Goal: Task Accomplishment & Management: Manage account settings

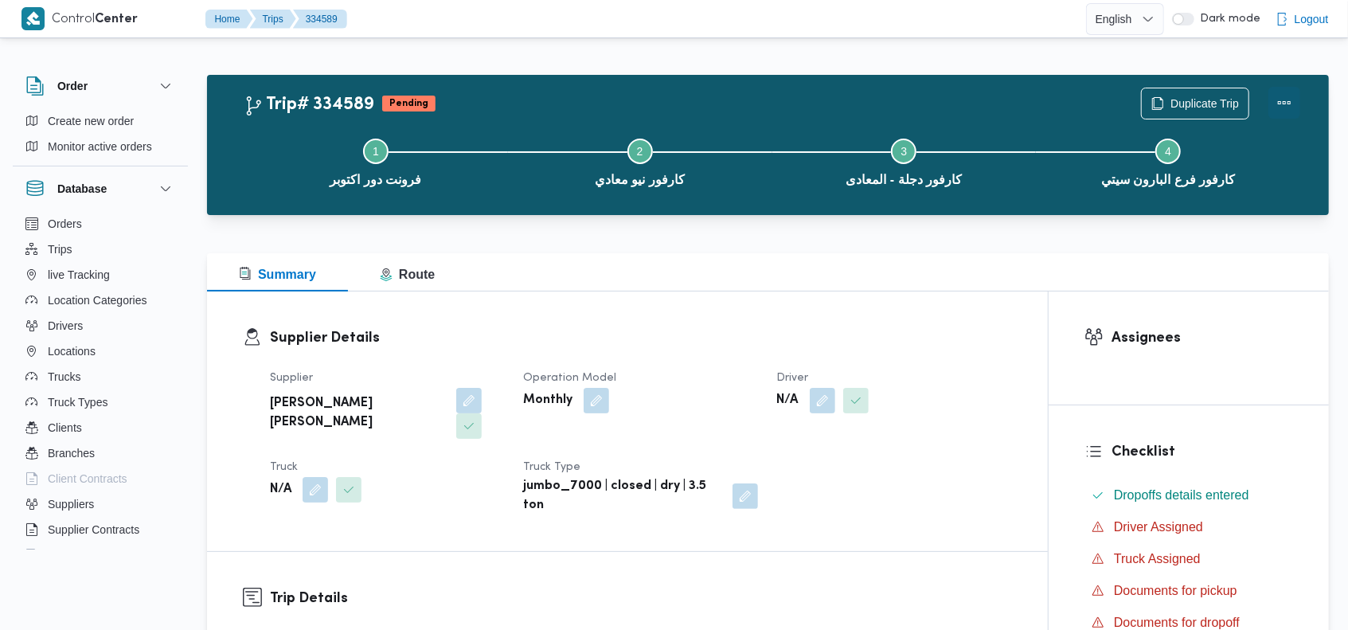
click at [1281, 97] on button "Actions" at bounding box center [1285, 103] width 32 height 32
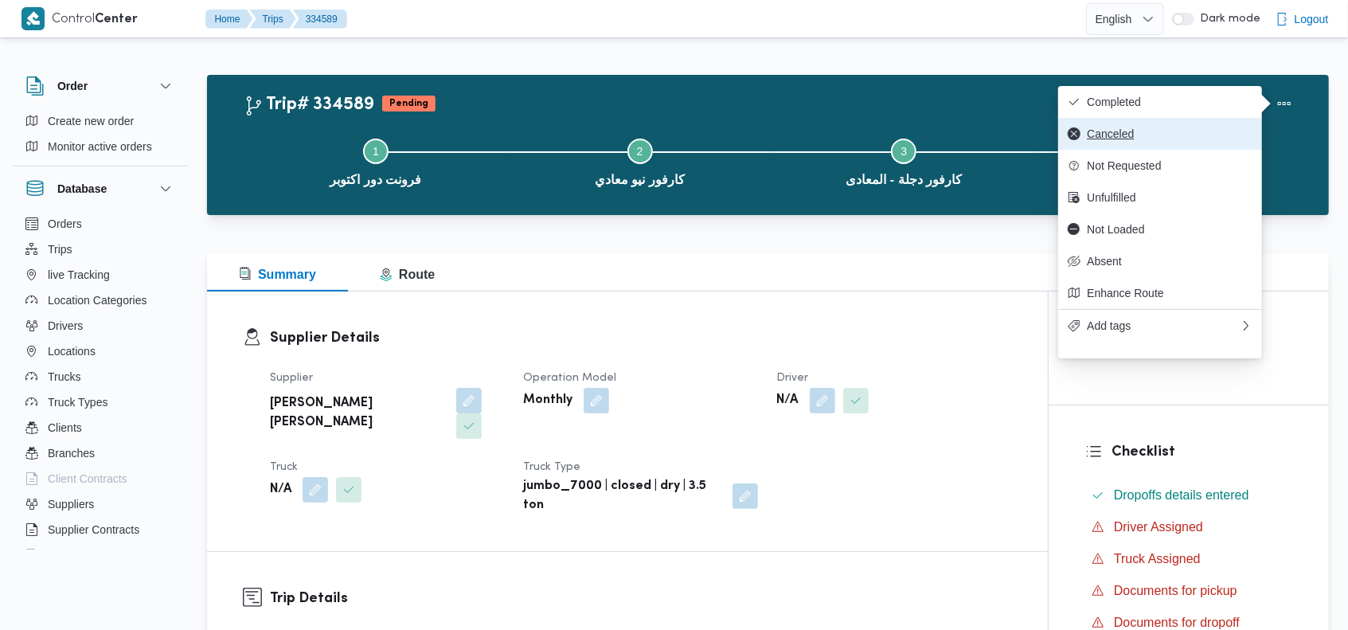
click at [1139, 134] on span "Canceled" at bounding box center [1170, 133] width 166 height 13
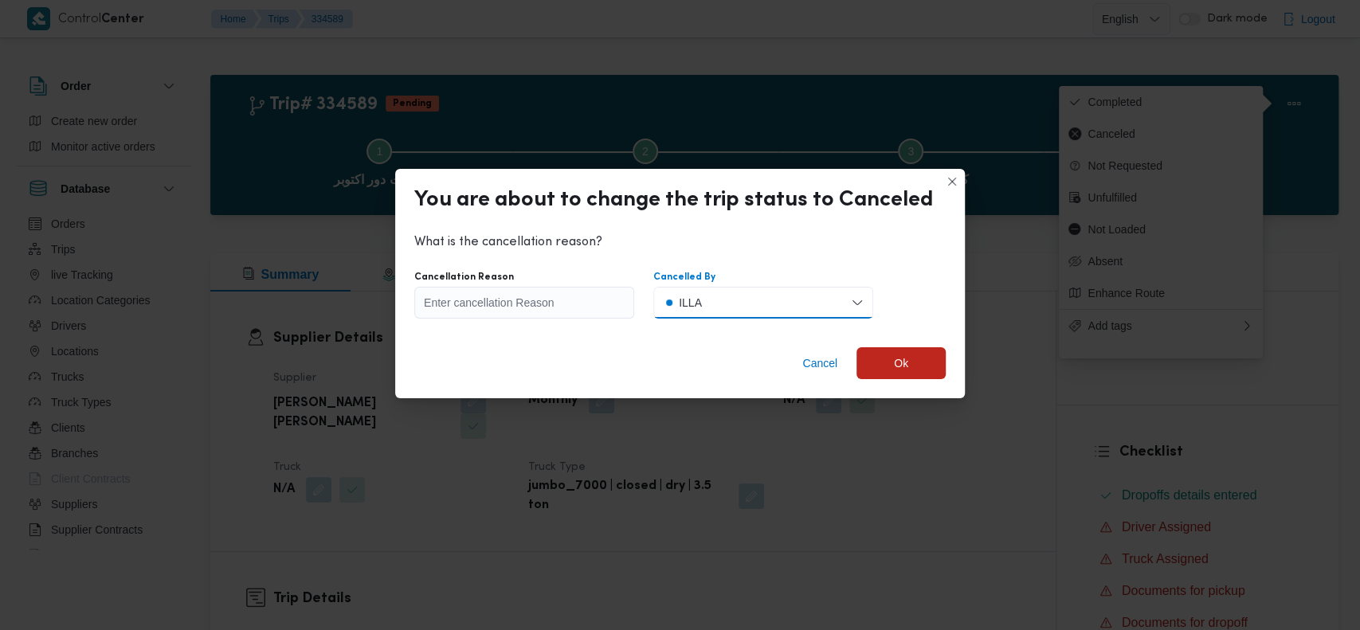
click at [804, 296] on button "ILLA" at bounding box center [763, 303] width 220 height 32
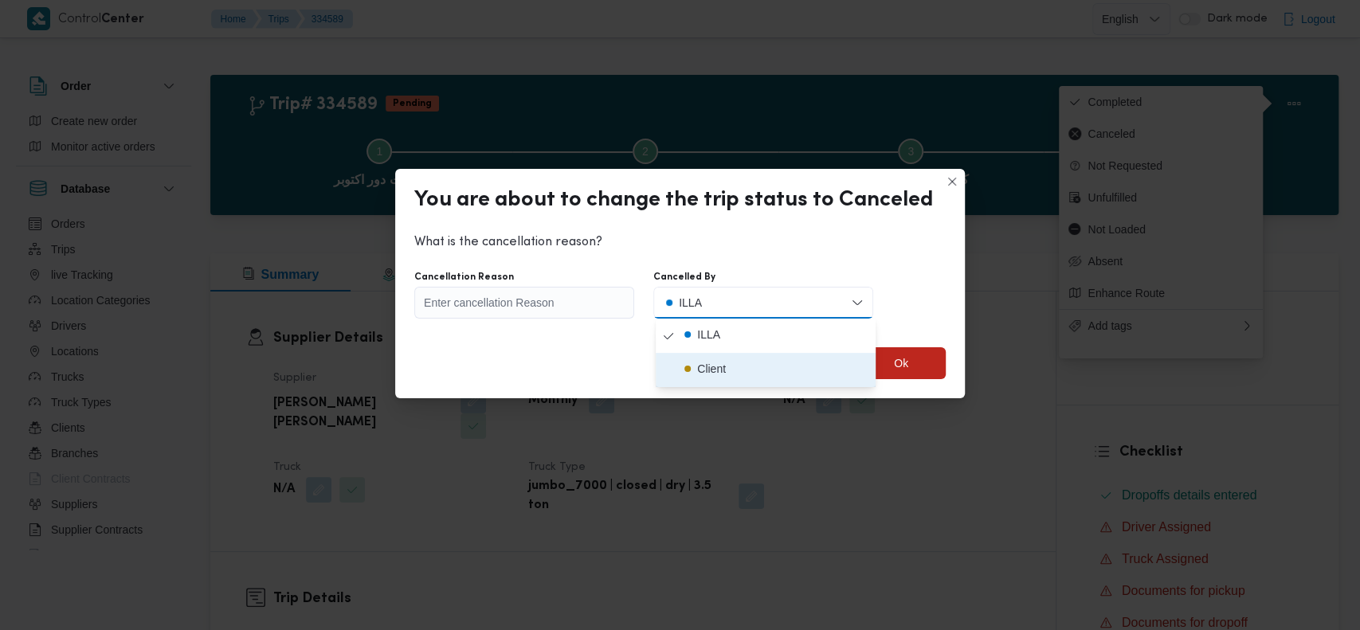
click at [752, 364] on span "Client" at bounding box center [775, 370] width 188 height 22
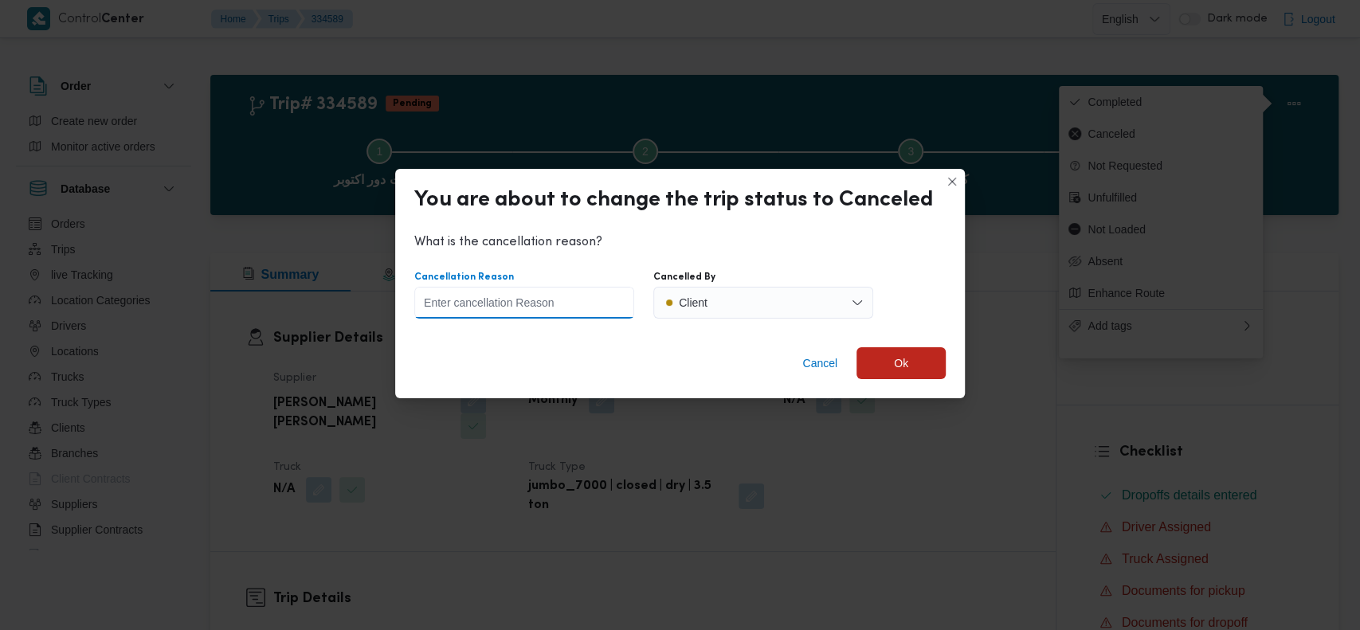
click at [564, 299] on input "Cancellation Reason" at bounding box center [524, 303] width 220 height 32
click at [525, 305] on input "تم ارسال ايميل بالغاء العربيه" at bounding box center [524, 303] width 220 height 32
type input "تم ارسال ايميل بالغاء العربيه"
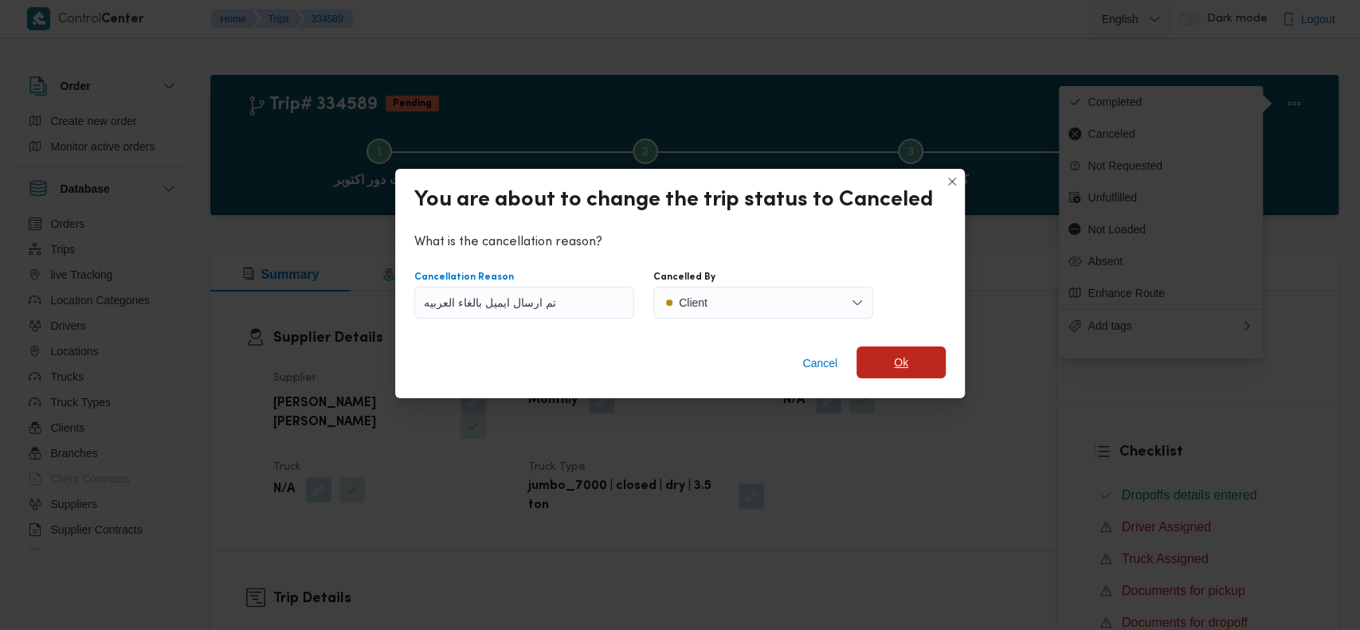
click at [878, 356] on span "Ok" at bounding box center [900, 362] width 89 height 32
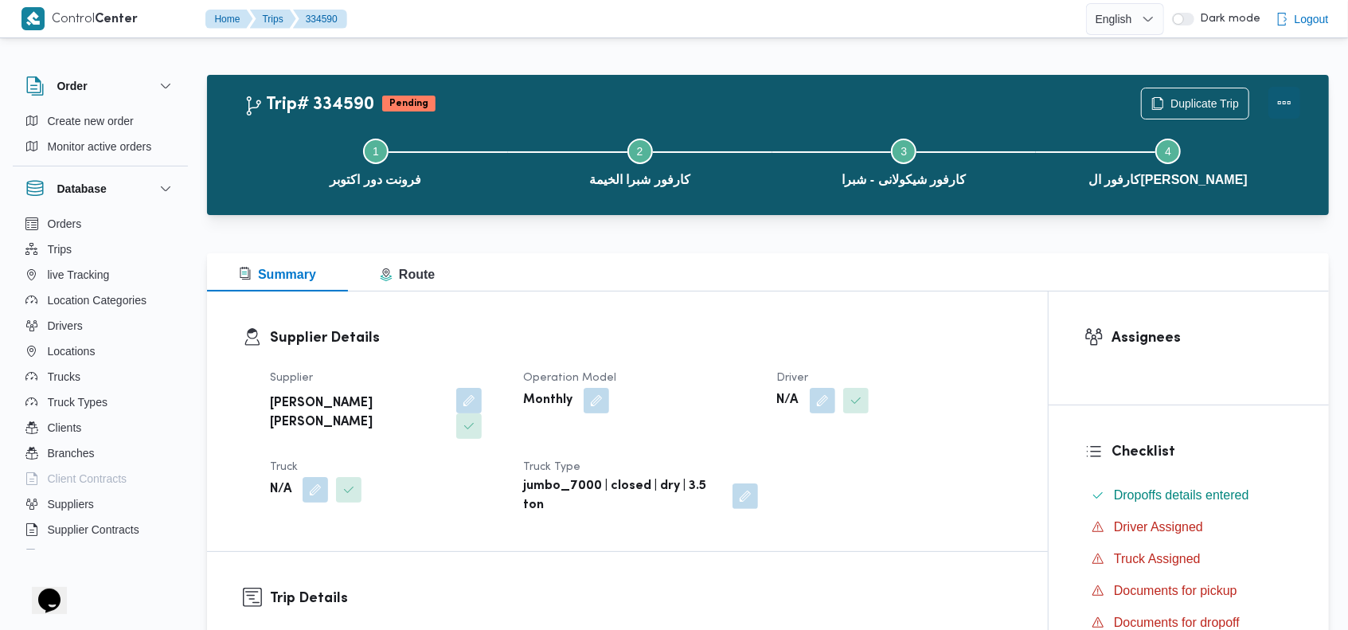
click at [1277, 97] on button "Actions" at bounding box center [1285, 103] width 32 height 32
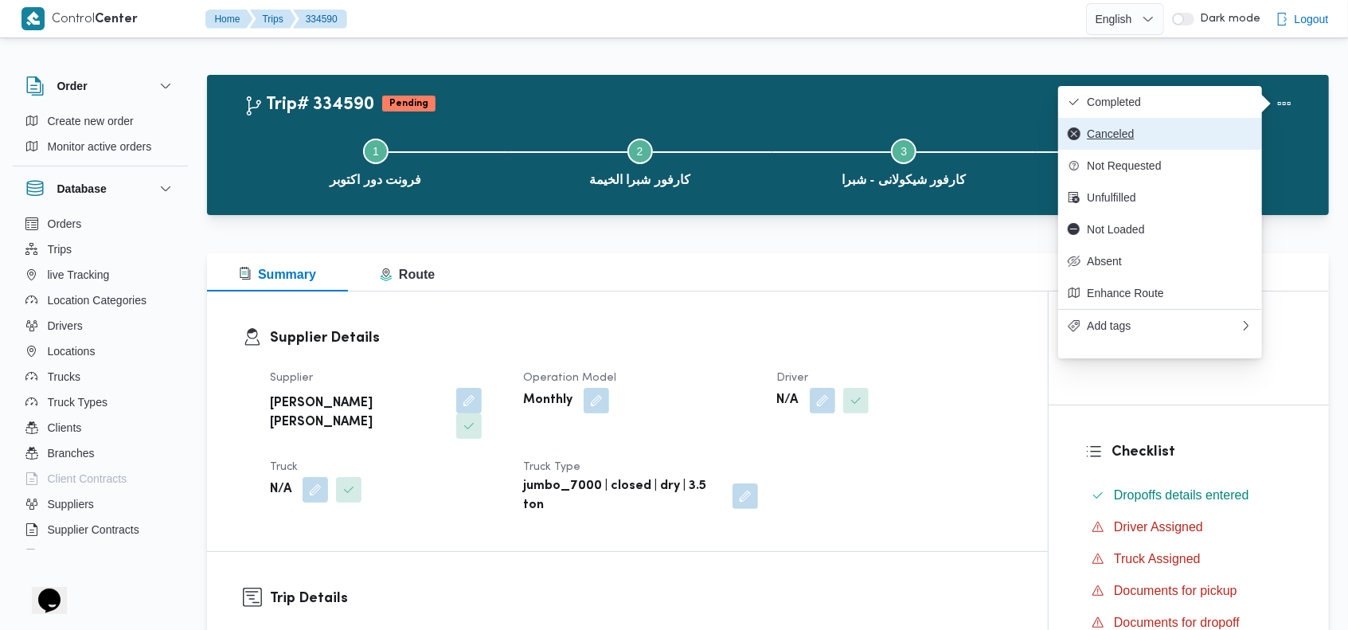
click at [1121, 135] on span "Canceled" at bounding box center [1170, 133] width 166 height 13
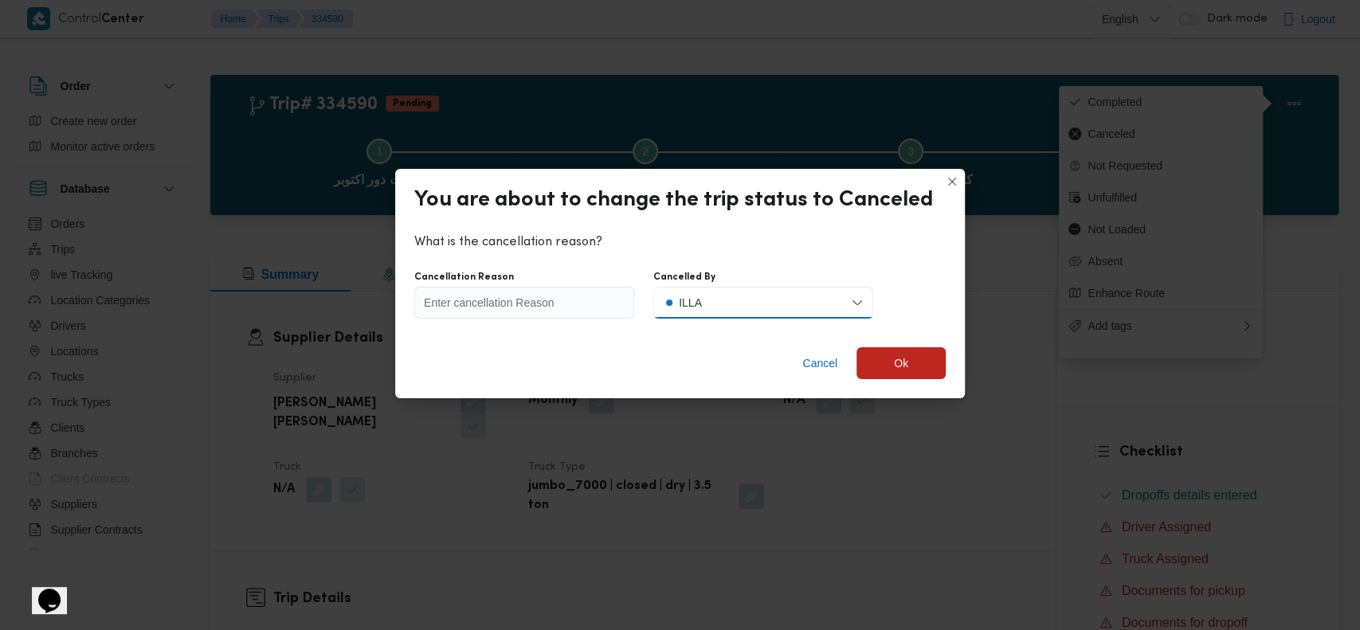
click at [724, 303] on button "ILLA" at bounding box center [763, 303] width 220 height 32
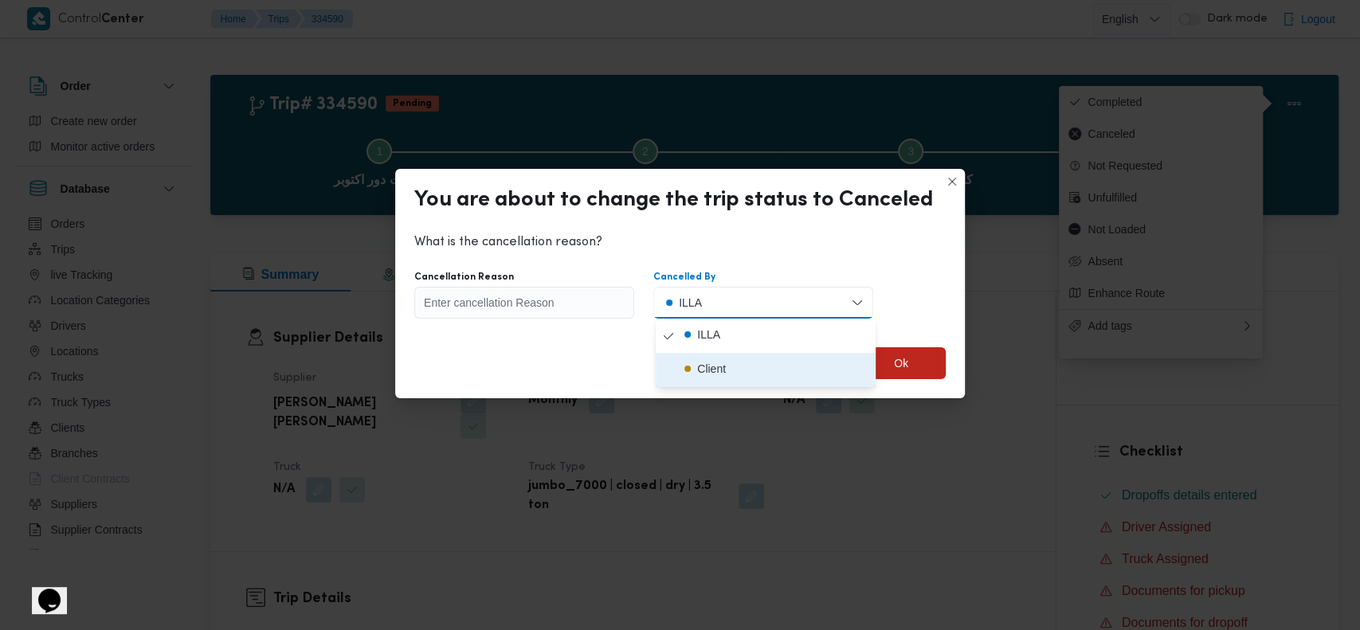
click at [727, 366] on span "Client" at bounding box center [775, 370] width 188 height 22
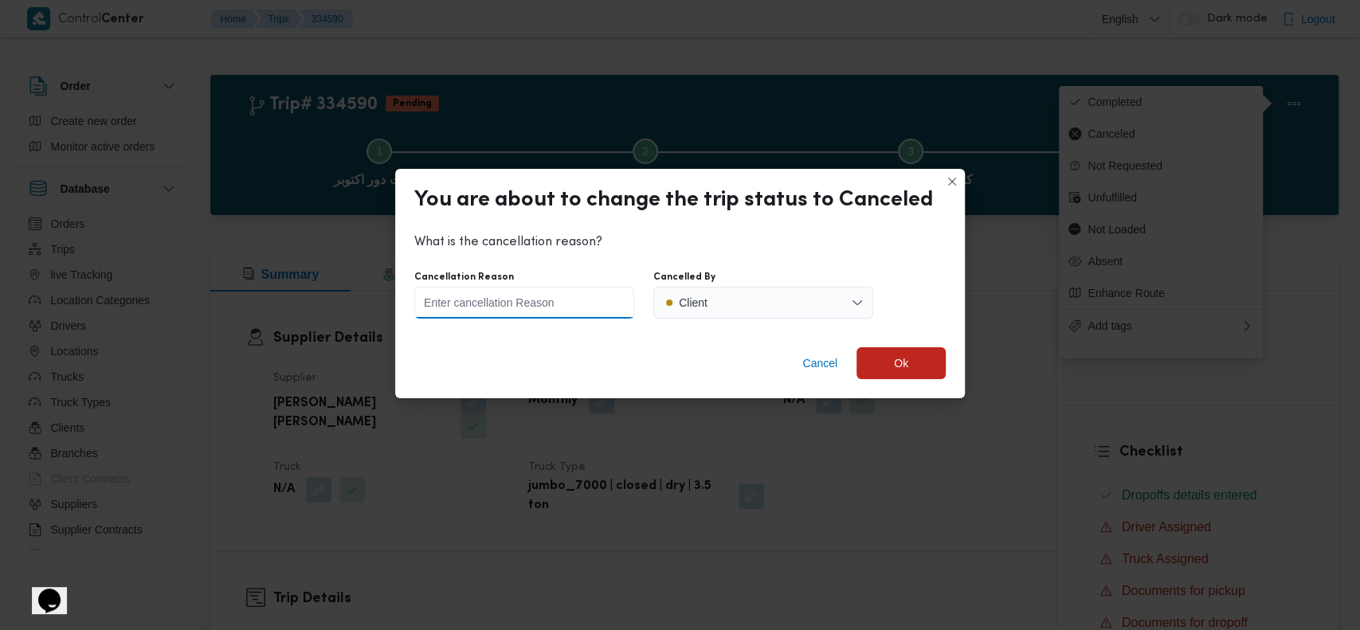
click at [546, 307] on input "Cancellation Reason" at bounding box center [524, 303] width 220 height 32
paste input "تم ارسال ايميل بالغاء العربيه"
type input "تم ارسال ايميل بالغاء العربيه"
click at [929, 353] on span "Ok" at bounding box center [900, 362] width 89 height 32
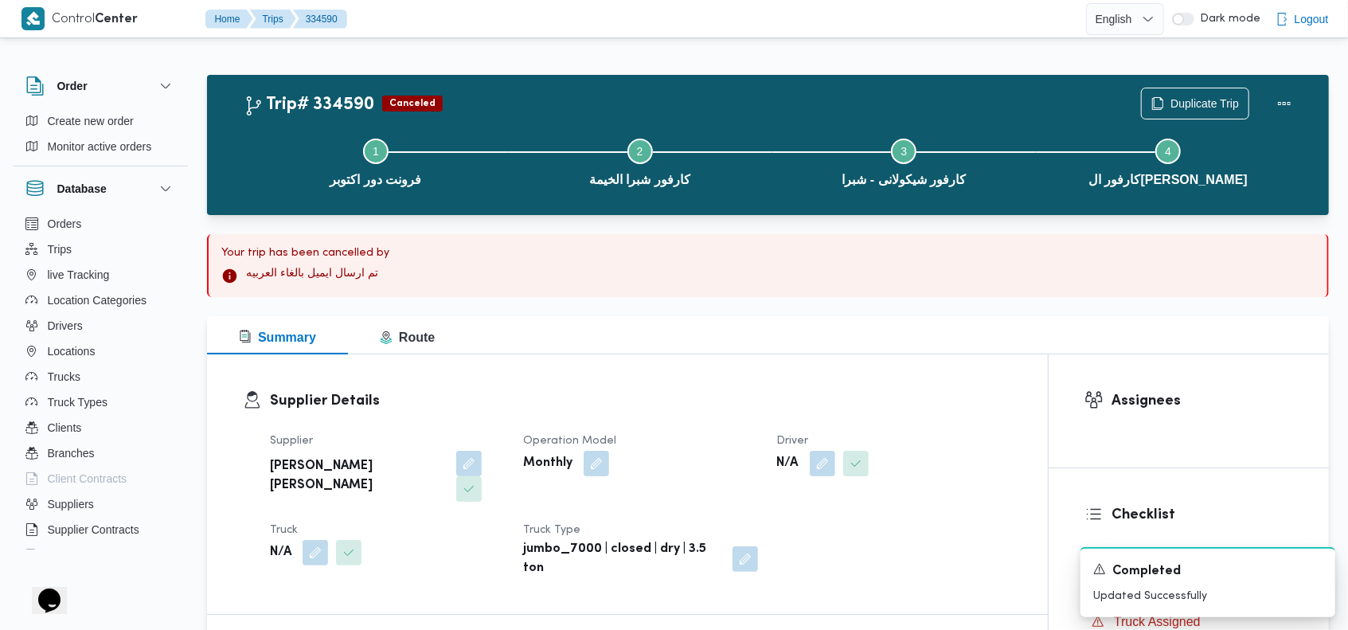
click at [752, 100] on div "Trip# 334590 Canceled Duplicate Trip" at bounding box center [772, 104] width 1057 height 32
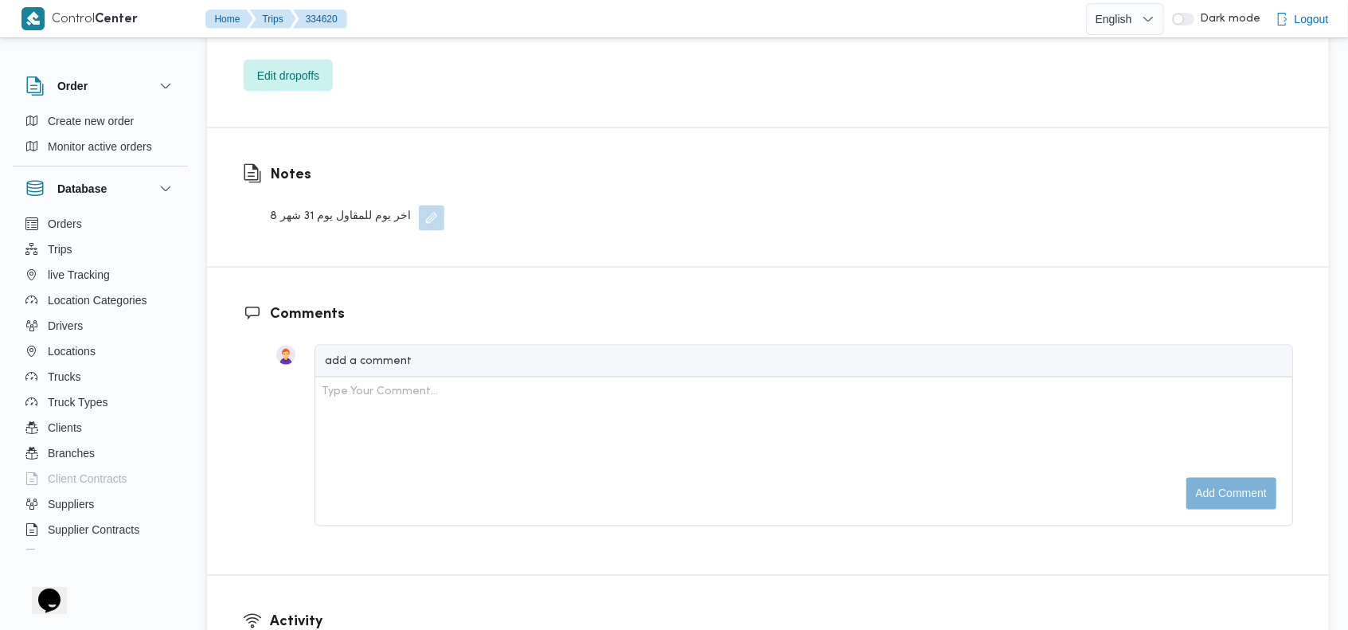
scroll to position [2075, 0]
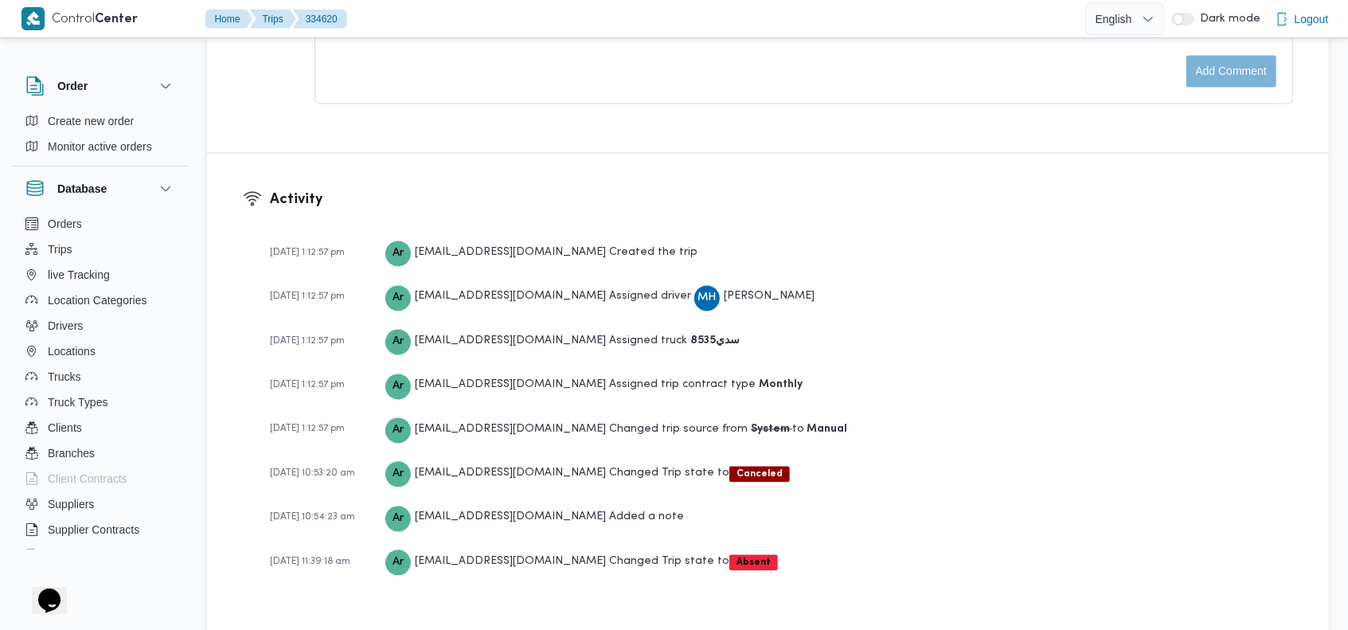
click at [1153, 415] on div "31-08-2025 1:12:57 pm Ar asmaa.ragab@illa.com.eg Changed trip source from Syste…" at bounding box center [781, 429] width 1023 height 28
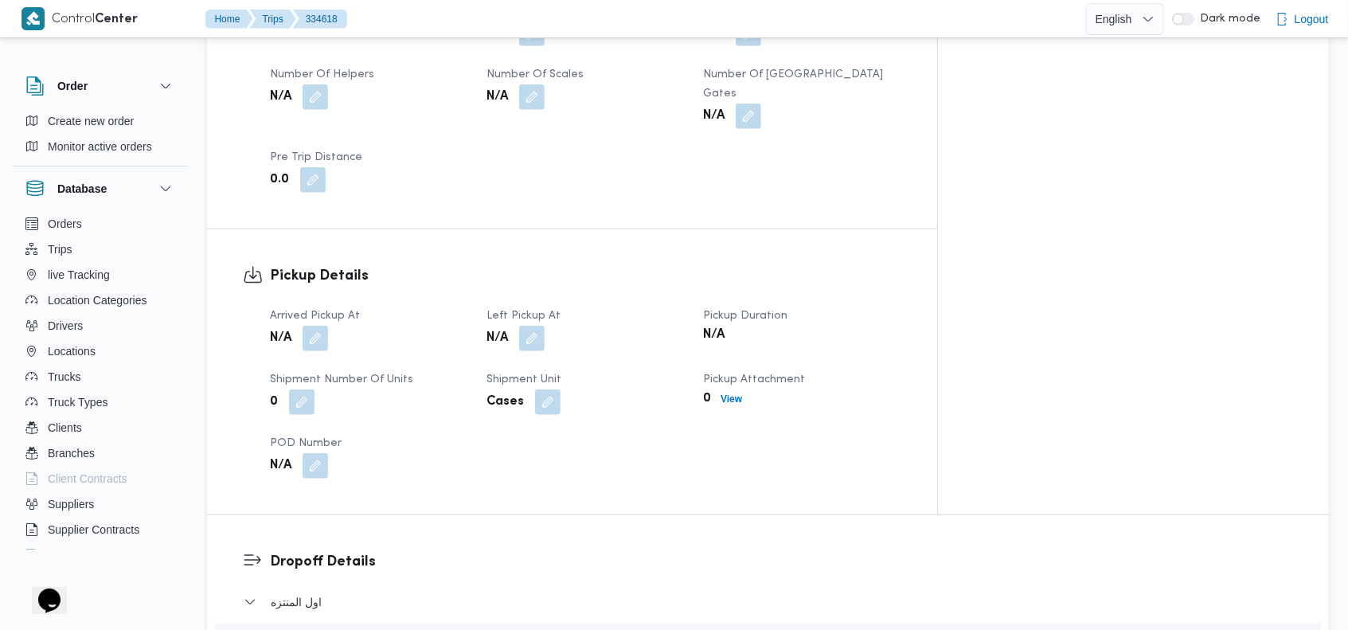
scroll to position [46, 0]
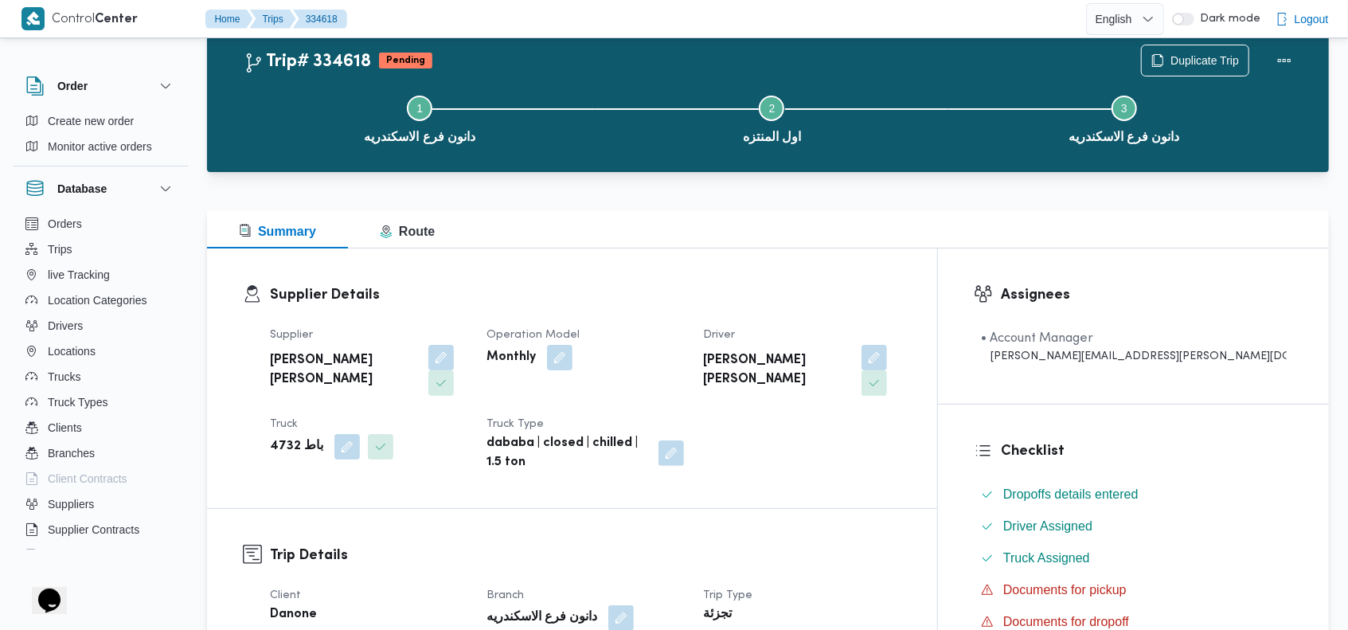
click at [613, 245] on div "Summary Route" at bounding box center [768, 229] width 1122 height 38
